Goal: Task Accomplishment & Management: Manage account settings

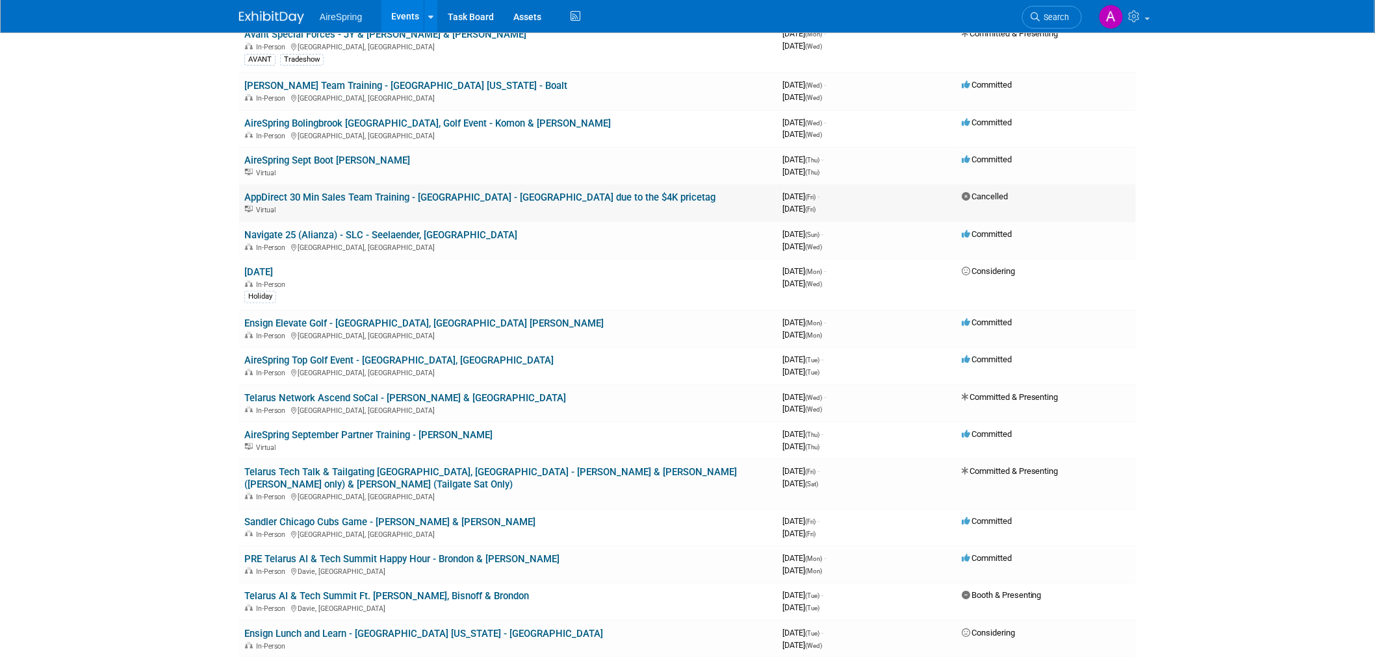
scroll to position [144, 0]
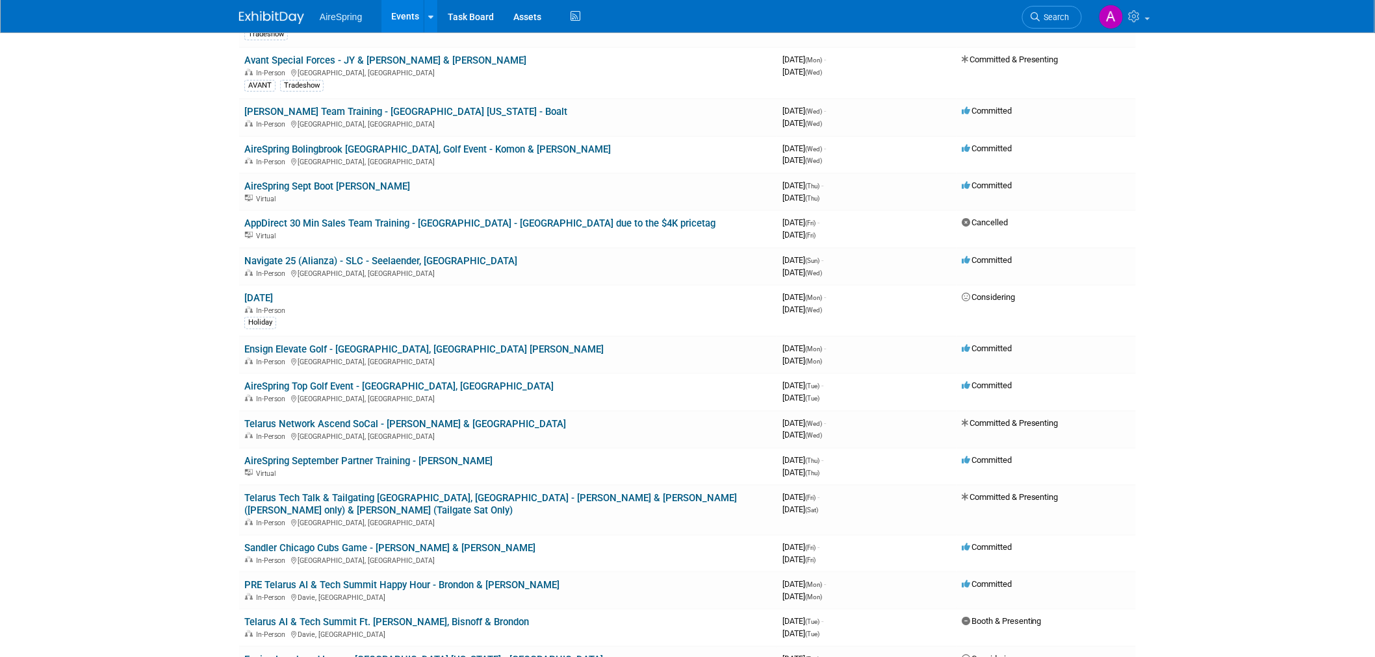
drag, startPoint x: 223, startPoint y: 256, endPoint x: 123, endPoint y: 283, distance: 102.9
click at [123, 283] on body "AireSpring Events Add Event Bulk Upload Events Shareable Event Boards Recently …" at bounding box center [687, 184] width 1375 height 657
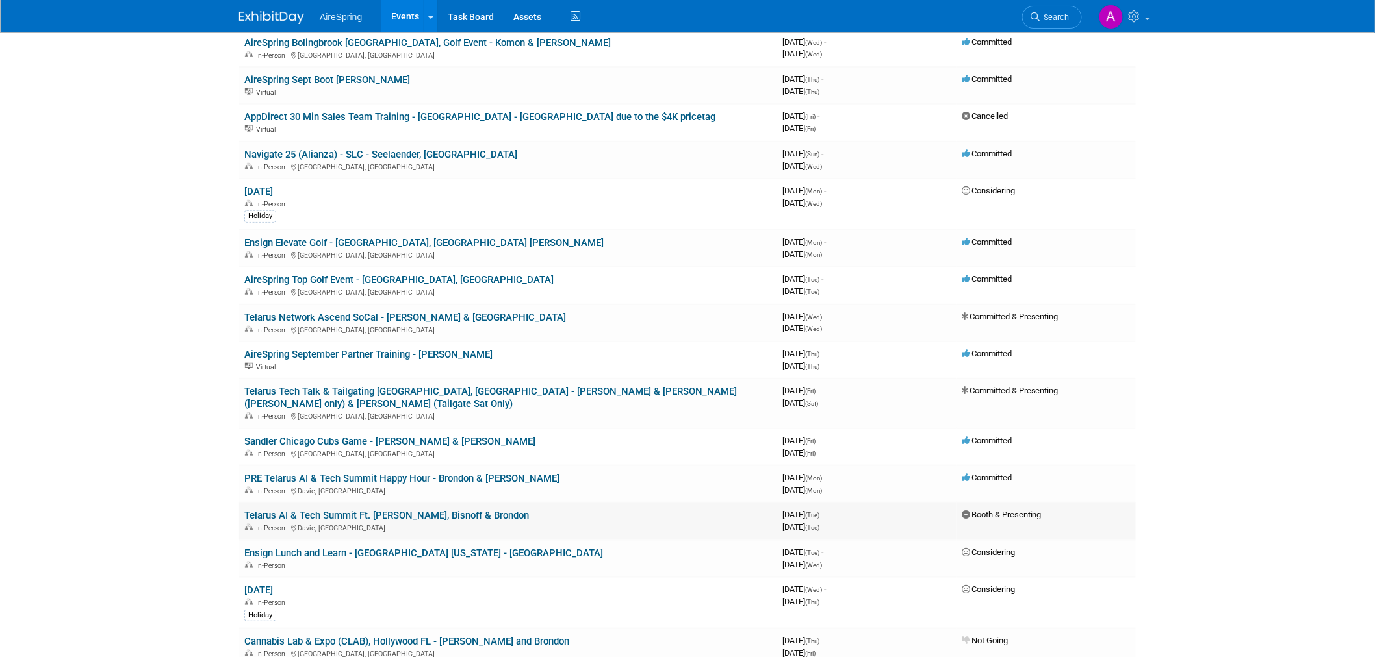
scroll to position [288, 0]
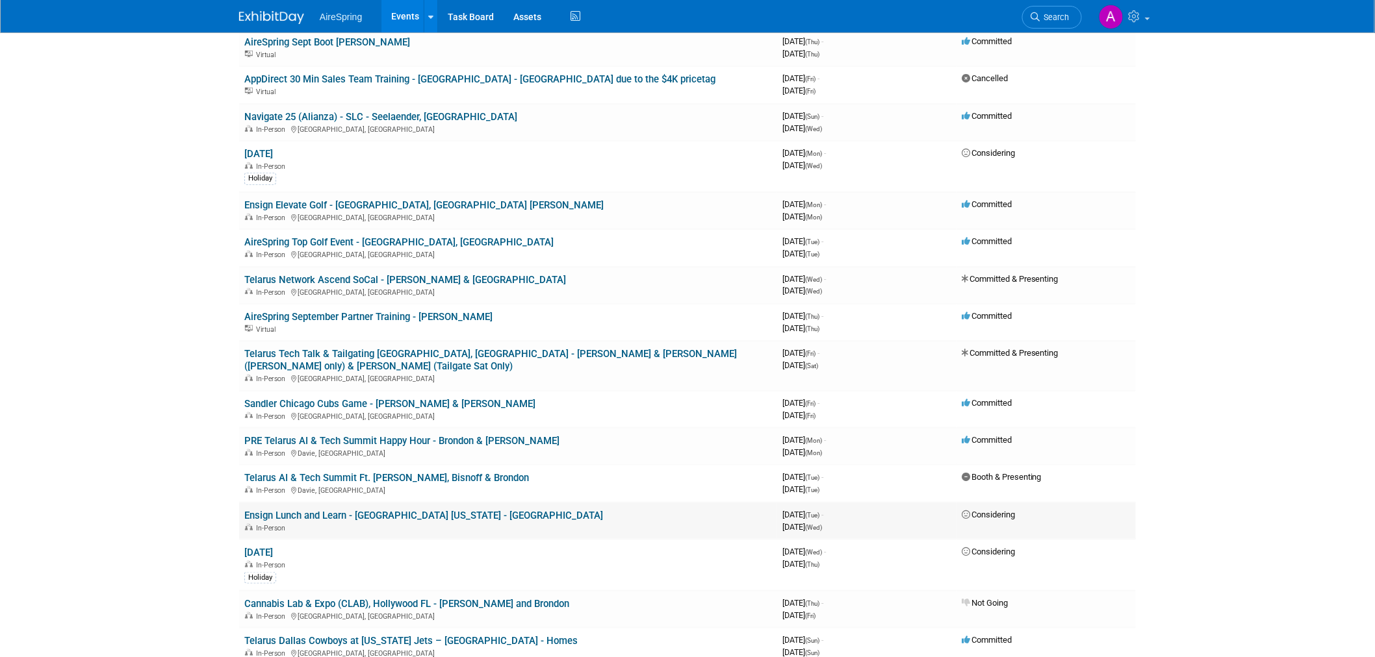
drag, startPoint x: 242, startPoint y: 259, endPoint x: 1046, endPoint y: 505, distance: 841.1
copy tbody "Navigate 25 (Alianza) - SLC - Seelaender, Shipley In-Person Salt Lake City, UT …"
click at [198, 251] on body "AireSpring Events Add Event Bulk Upload Events Shareable Event Boards Recently …" at bounding box center [687, 40] width 1375 height 657
click at [193, 205] on body "AireSpring Events Add Event Bulk Upload Events Shareable Event Boards Recently …" at bounding box center [687, 40] width 1375 height 657
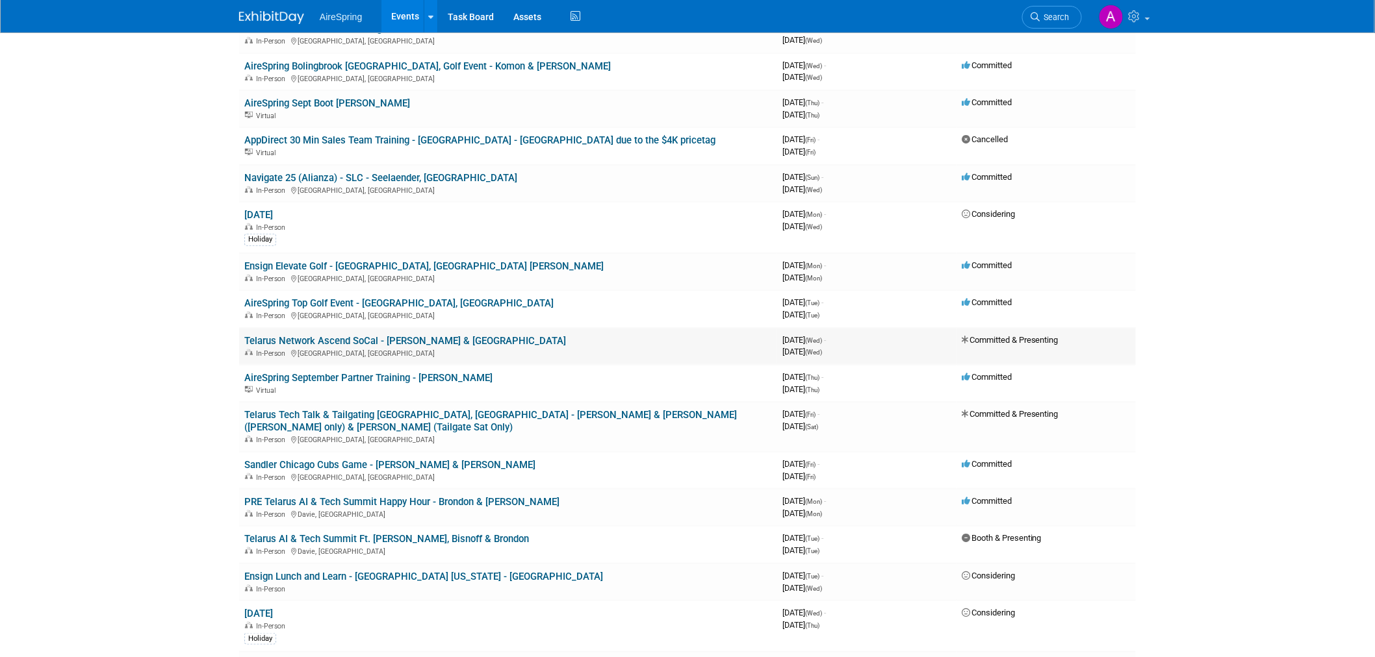
scroll to position [144, 0]
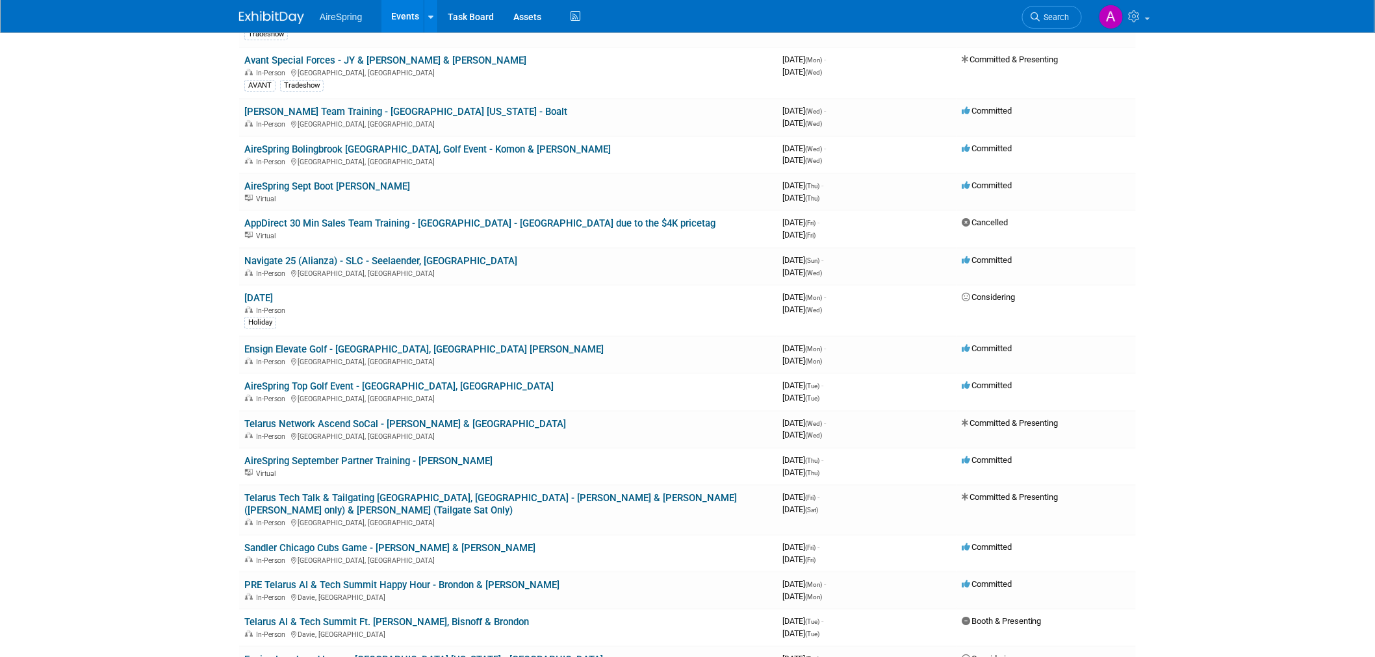
drag, startPoint x: 201, startPoint y: 260, endPoint x: 140, endPoint y: 338, distance: 99.5
click at [140, 338] on body "AireSpring Events Add Event Bulk Upload Events Shareable Event Boards Recently …" at bounding box center [687, 184] width 1375 height 657
drag, startPoint x: 237, startPoint y: 255, endPoint x: 144, endPoint y: 325, distance: 116.5
click at [144, 325] on body "AireSpring Events Add Event Bulk Upload Events Shareable Event Boards Recently …" at bounding box center [687, 184] width 1375 height 657
drag, startPoint x: 238, startPoint y: 260, endPoint x: 353, endPoint y: 294, distance: 120.7
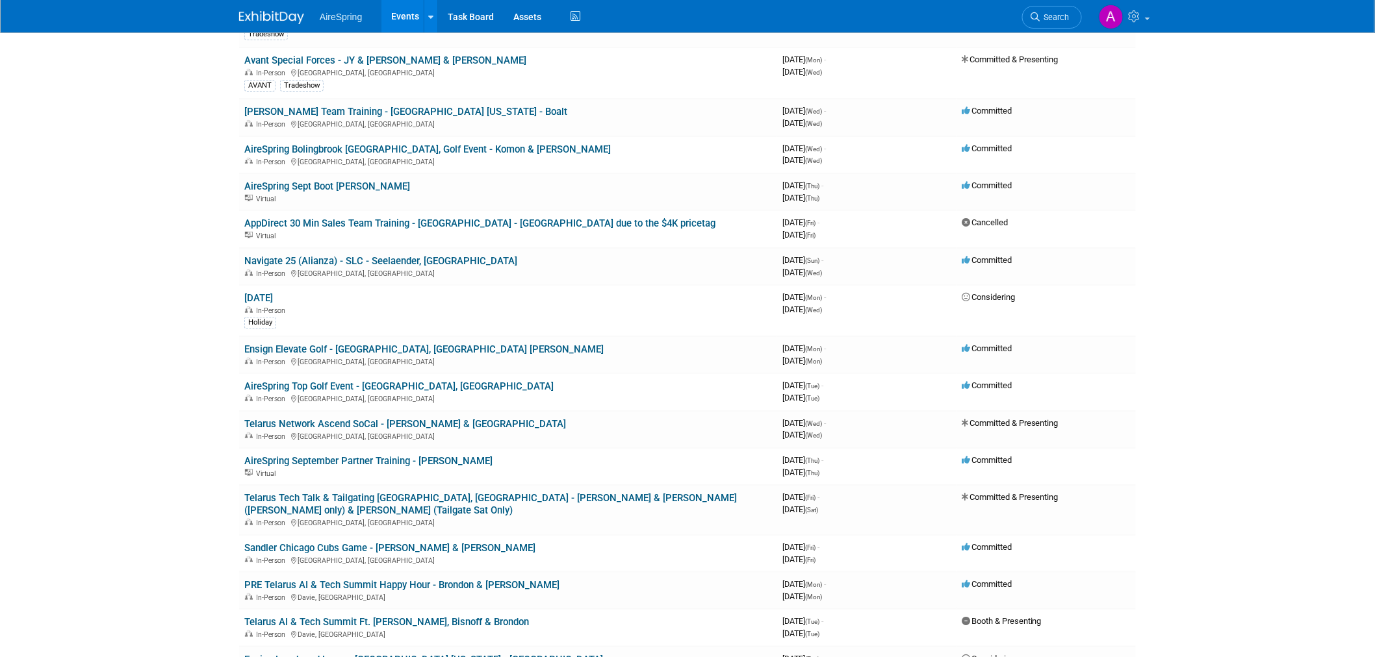
click at [122, 299] on body "AireSpring Events Add Event Bulk Upload Events Shareable Event Boards Recently …" at bounding box center [687, 184] width 1375 height 657
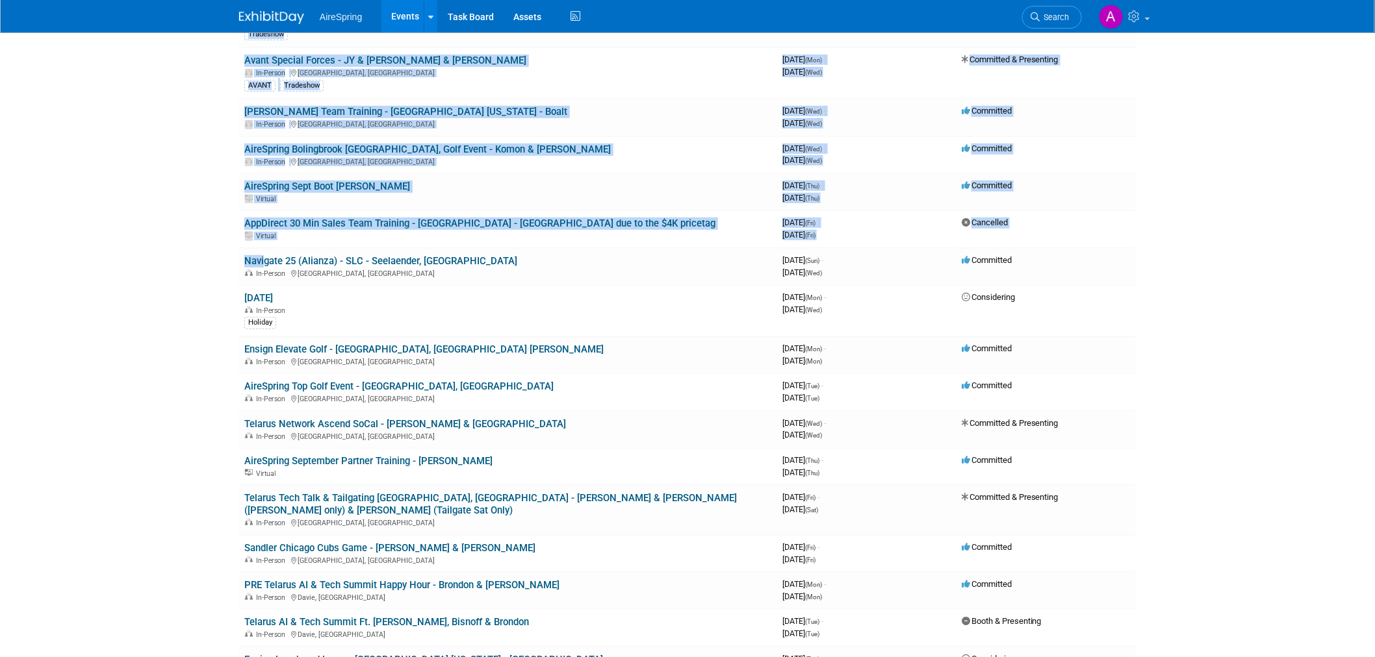
drag, startPoint x: 223, startPoint y: 251, endPoint x: 189, endPoint y: 277, distance: 42.7
click at [255, 262] on body "AireSpring Events Add Event Bulk Upload Events Shareable Event Boards Recently …" at bounding box center [687, 184] width 1375 height 657
click at [159, 284] on body "AireSpring Events Add Event Bulk Upload Events Shareable Event Boards Recently …" at bounding box center [687, 184] width 1375 height 657
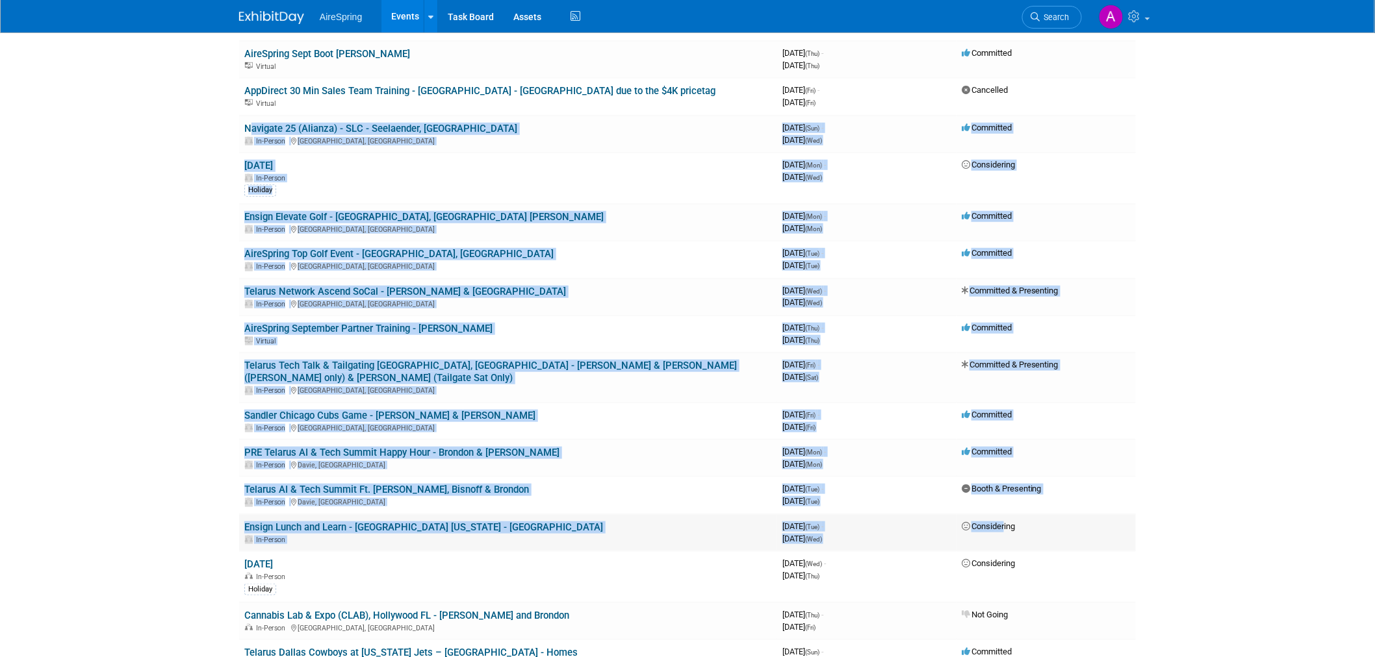
scroll to position [288, 0]
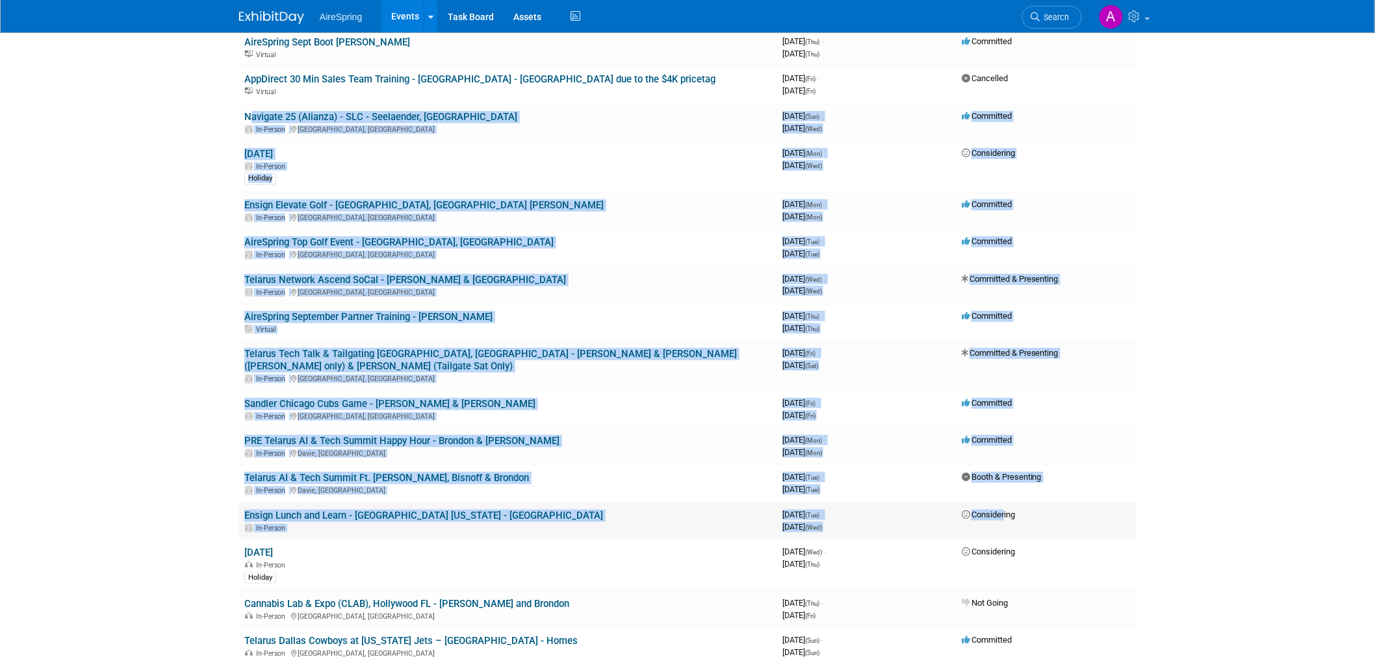
drag, startPoint x: 240, startPoint y: 260, endPoint x: 1035, endPoint y: 498, distance: 829.5
copy tbody "Navigate 25 (Alianza) - SLC - Seelaender, Shipley In-Person Salt Lake City, UT …"
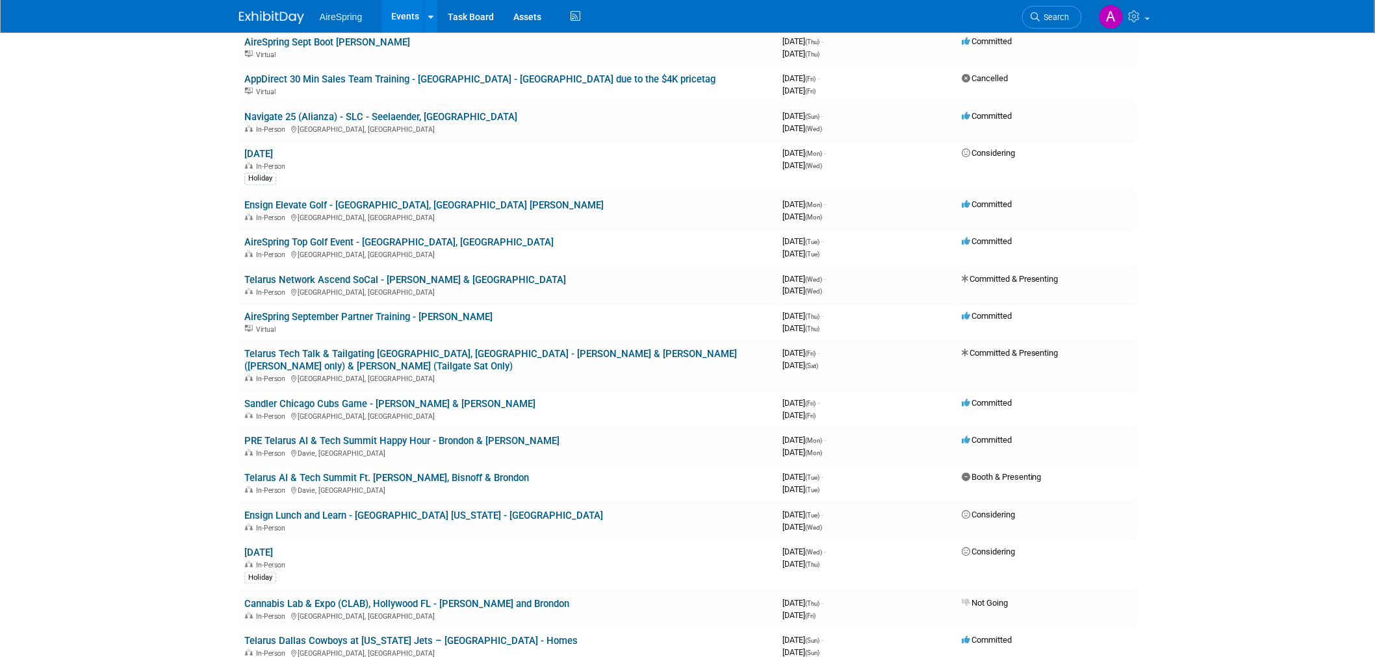
click at [88, 172] on body "AireSpring Events Add Event Bulk Upload Events Shareable Event Boards Recently …" at bounding box center [687, 40] width 1375 height 657
click at [131, 170] on body "AireSpring Events Add Event Bulk Upload Events Shareable Event Boards Recently …" at bounding box center [687, 40] width 1375 height 657
click at [187, 251] on body "AireSpring Events Add Event Bulk Upload Events Shareable Event Boards Recently …" at bounding box center [687, 40] width 1375 height 657
click at [572, 351] on link "Telarus Tech Talk & Tailgating [GEOGRAPHIC_DATA], [GEOGRAPHIC_DATA] - [PERSON_N…" at bounding box center [490, 360] width 492 height 24
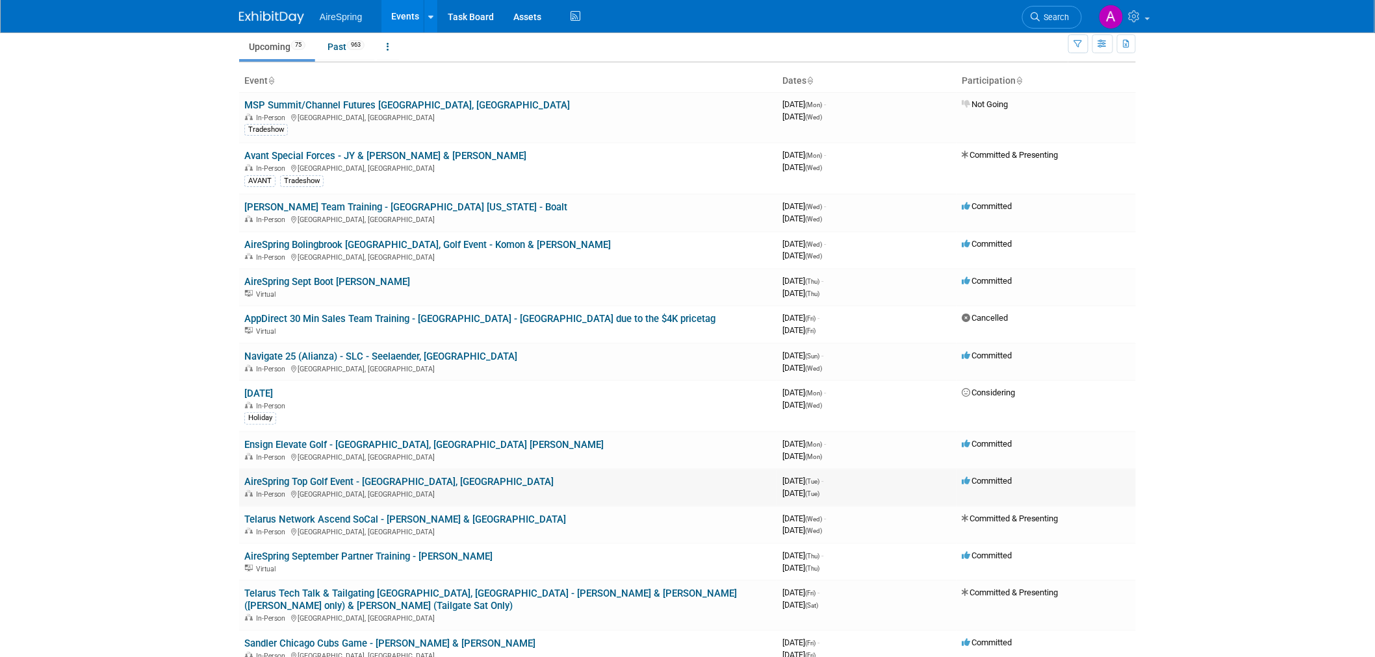
scroll to position [72, 0]
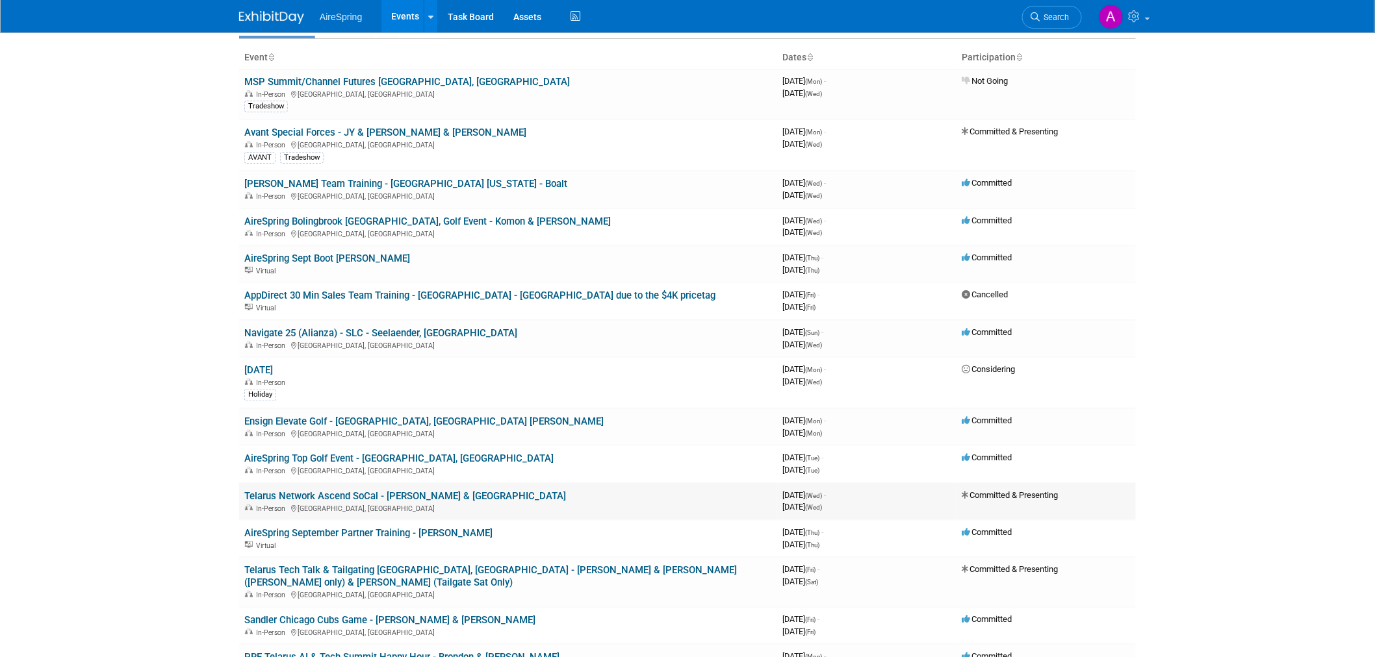
click at [442, 495] on link "Telarus Network Ascend SoCal - [PERSON_NAME] & [GEOGRAPHIC_DATA]" at bounding box center [405, 496] width 322 height 12
click at [416, 457] on link "AireSpring Top Golf Event - [GEOGRAPHIC_DATA], [GEOGRAPHIC_DATA]" at bounding box center [398, 459] width 309 height 12
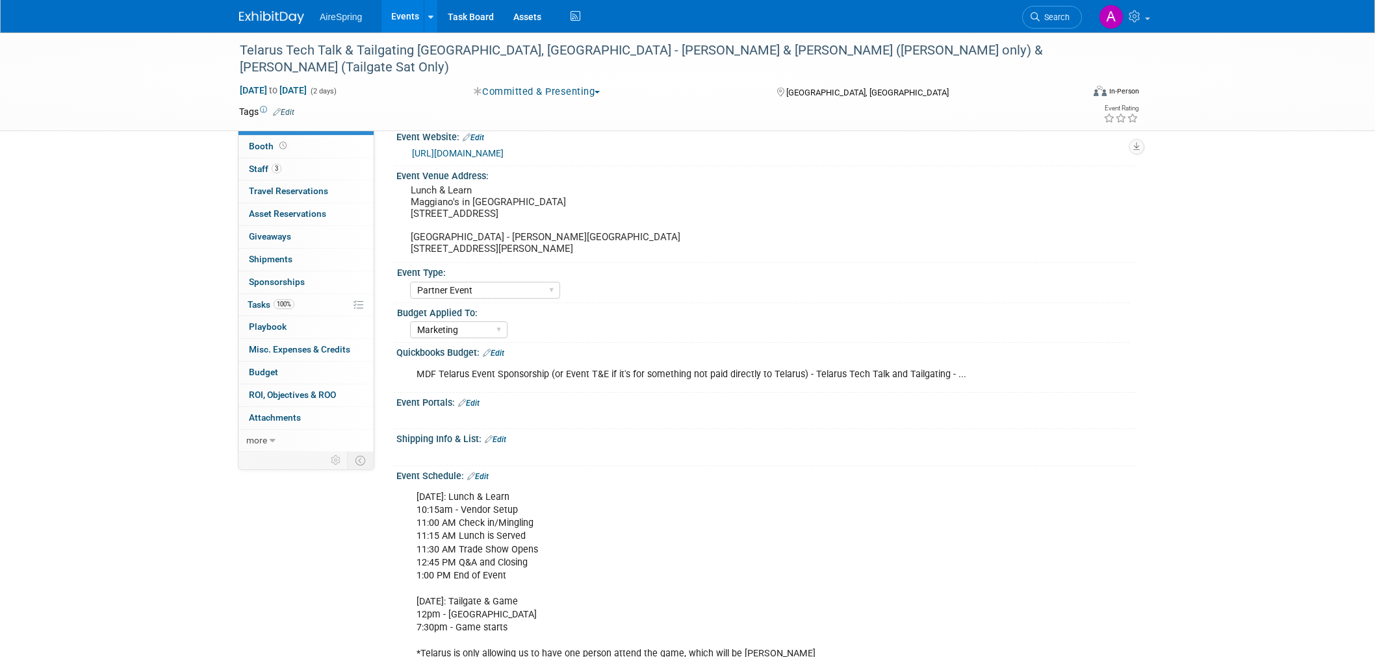
select select "Partner Event"
select select "Marketing"
click at [644, 394] on div "Event Portals: Edit" at bounding box center [765, 401] width 739 height 17
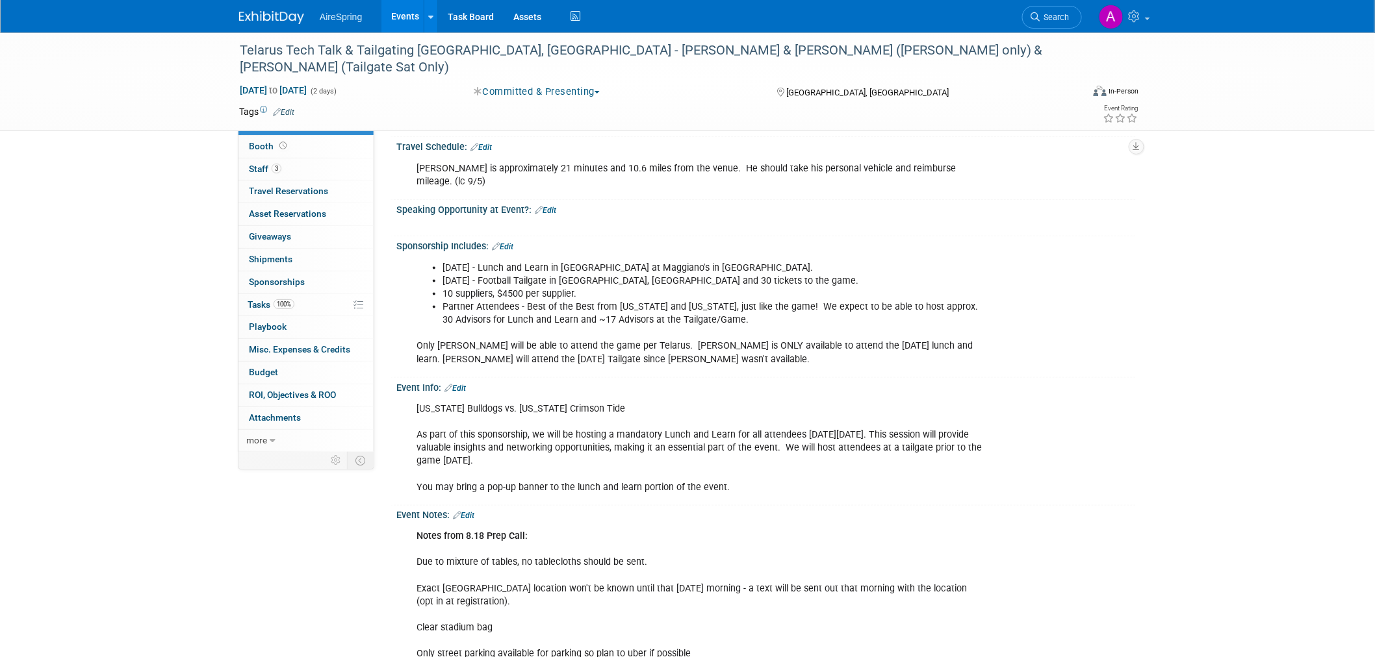
scroll to position [216, 0]
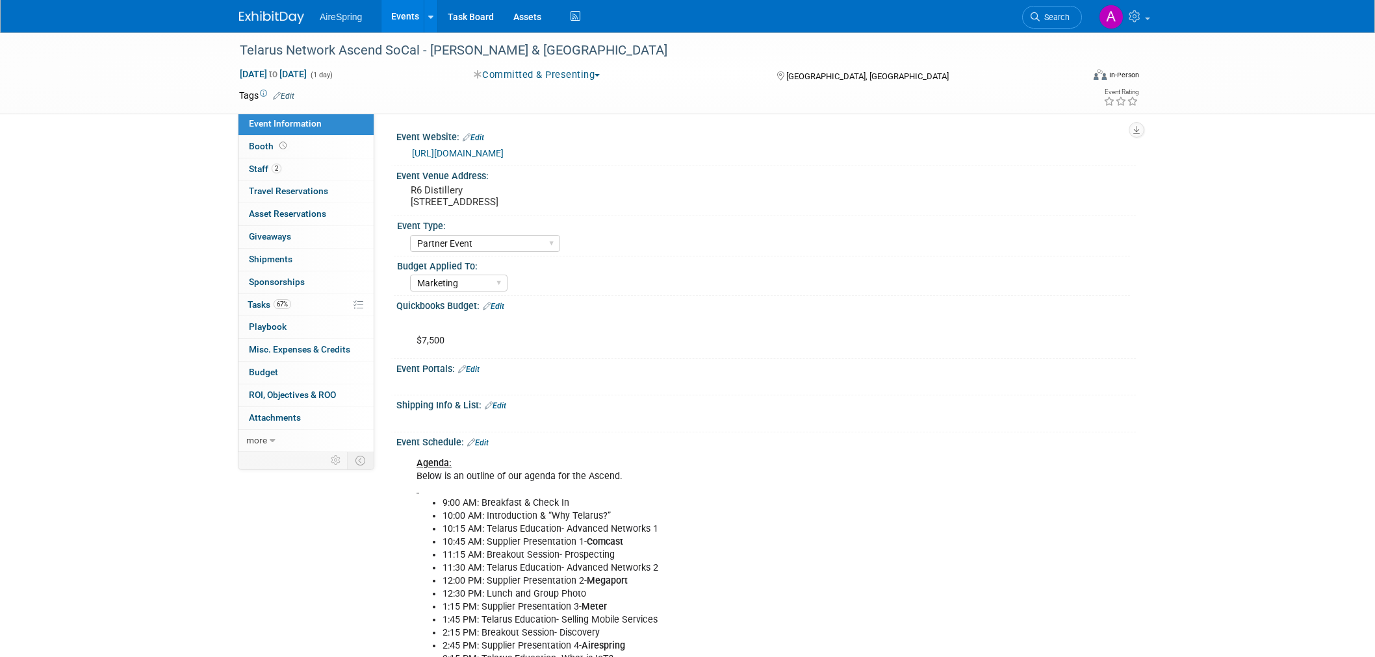
select select "Partner Event"
select select "Marketing"
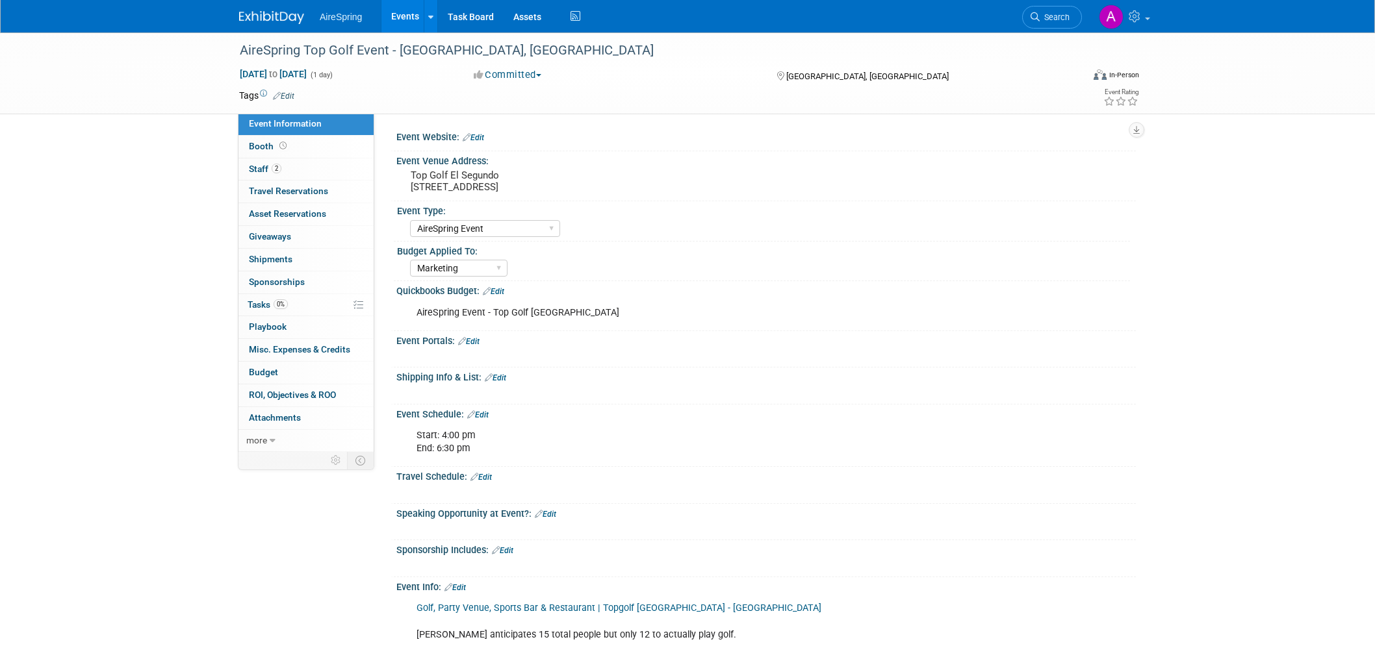
select select "AireSpring Event"
select select "Marketing"
click at [453, 186] on pre "Top Golf El Segundo 400 Pacific Coast Hwy, El Segundo, CA 90245" at bounding box center [550, 181] width 279 height 23
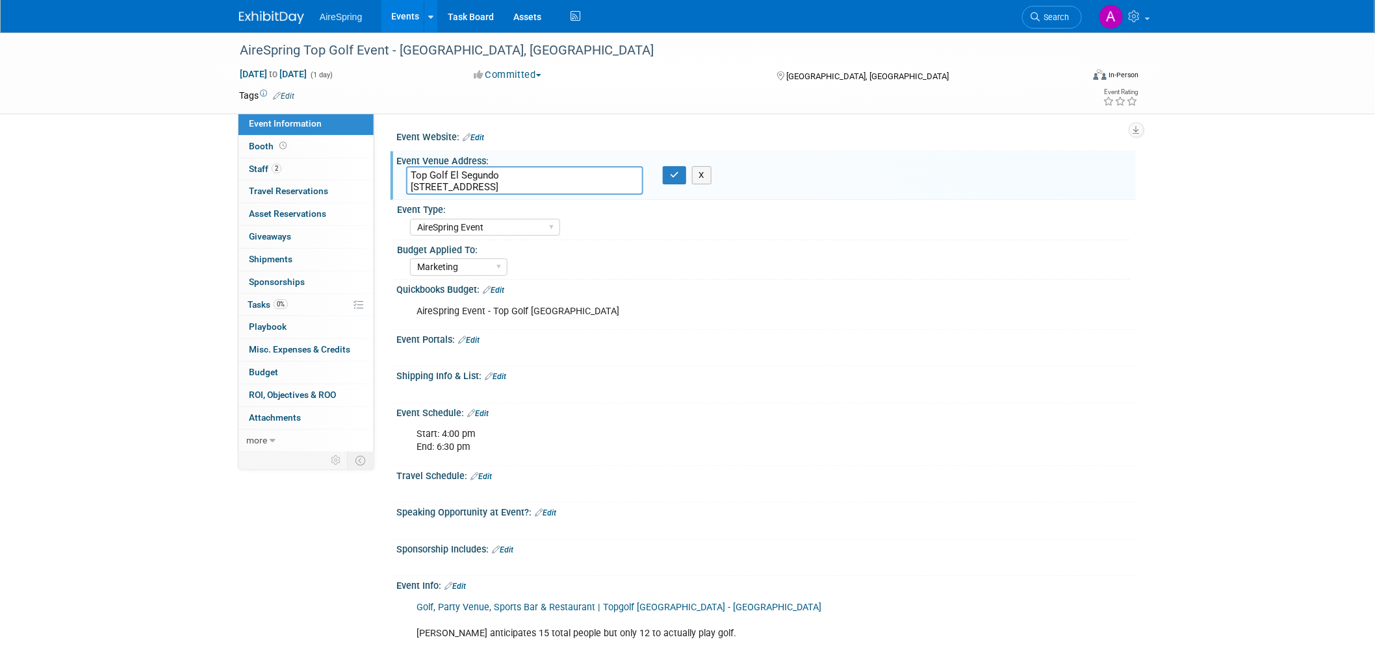
drag, startPoint x: 412, startPoint y: 183, endPoint x: 611, endPoint y: 189, distance: 198.9
click at [611, 189] on textarea "Top Golf El Segundo 400 Pacific Coast Hwy, El Segundo, CA 90245" at bounding box center [524, 180] width 237 height 29
